Goal: Entertainment & Leisure: Consume media (video, audio)

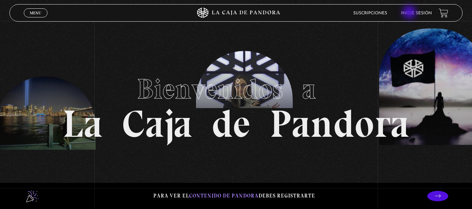
click at [410, 13] on link "Inicie sesión" at bounding box center [416, 13] width 31 height 4
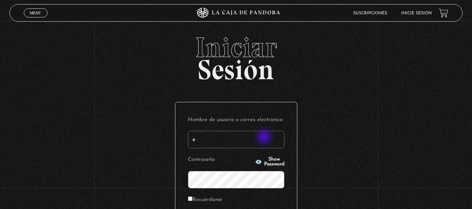
click at [265, 138] on input "e" at bounding box center [236, 139] width 96 height 17
type input "[EMAIL_ADDRESS][DOMAIN_NAME]"
click at [255, 163] on icon "button" at bounding box center [258, 162] width 6 height 5
click at [193, 200] on input "Recuérdame" at bounding box center [190, 199] width 5 height 5
checkbox input "true"
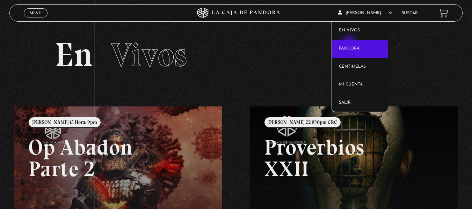
click at [350, 44] on link "Pandora" at bounding box center [360, 49] width 56 height 18
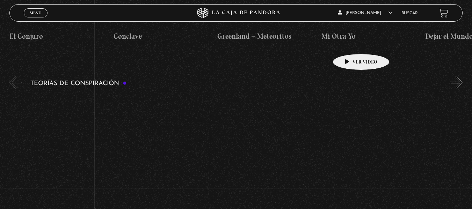
scroll to position [1495, 0]
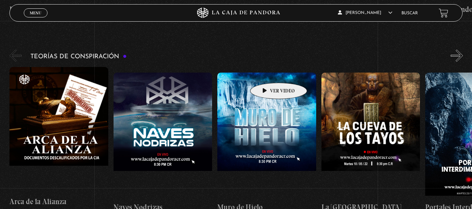
click at [268, 73] on figure at bounding box center [266, 136] width 99 height 126
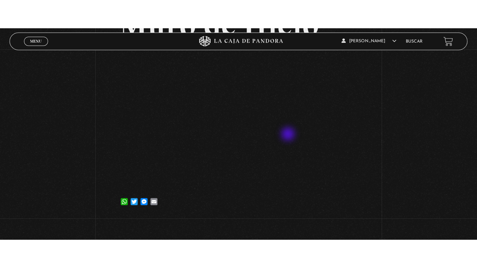
scroll to position [74, 0]
